Goal: Task Accomplishment & Management: Manage account settings

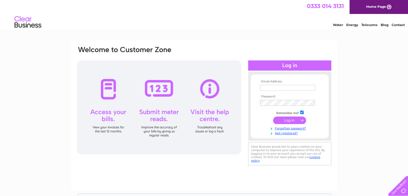
type input "[PERSON_NAME][EMAIL_ADDRESS][DOMAIN_NAME]"
click at [293, 120] on input "submit" at bounding box center [289, 120] width 33 height 8
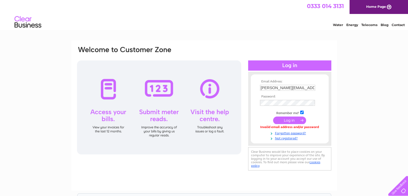
click at [173, 90] on div at bounding box center [159, 107] width 164 height 94
click at [161, 90] on div at bounding box center [159, 107] width 164 height 94
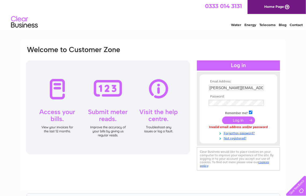
click at [84, 89] on div at bounding box center [108, 107] width 164 height 94
click at [233, 80] on th "Email Address:" at bounding box center [239, 82] width 62 height 4
click at [241, 106] on td at bounding box center [239, 102] width 62 height 9
click at [259, 108] on td at bounding box center [239, 108] width 62 height 3
